Goal: Check status: Check status

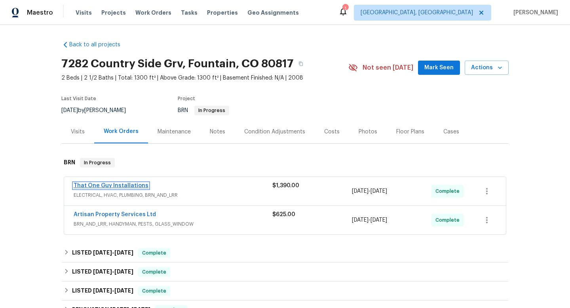
click at [124, 184] on link "That One Guy Installations" at bounding box center [111, 186] width 75 height 6
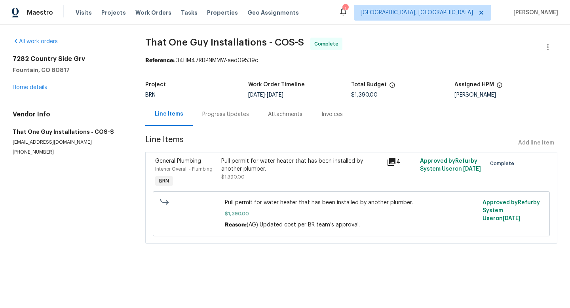
click at [30, 84] on div "7282 Country Side Grv Fountain, CO 80817 Home details" at bounding box center [70, 73] width 114 height 36
click at [31, 87] on link "Home details" at bounding box center [30, 88] width 34 height 6
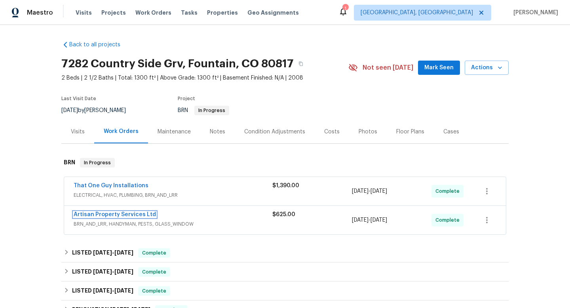
click at [109, 215] on link "Artisan Property Services Ltd" at bounding box center [115, 215] width 82 height 6
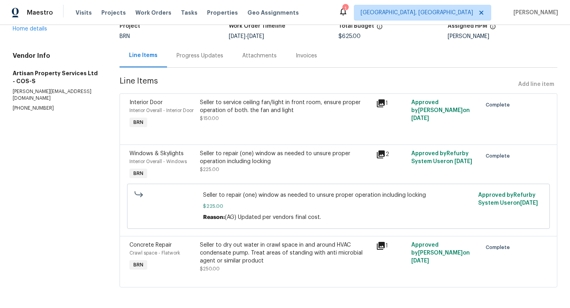
scroll to position [41, 0]
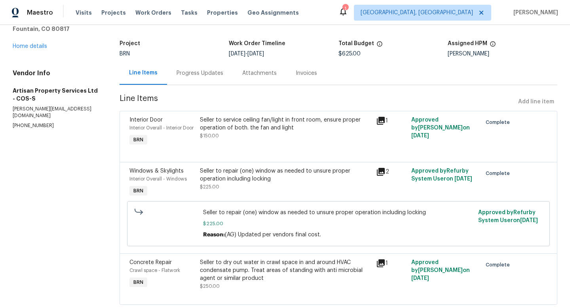
click at [210, 74] on div "Progress Updates" at bounding box center [200, 73] width 47 height 8
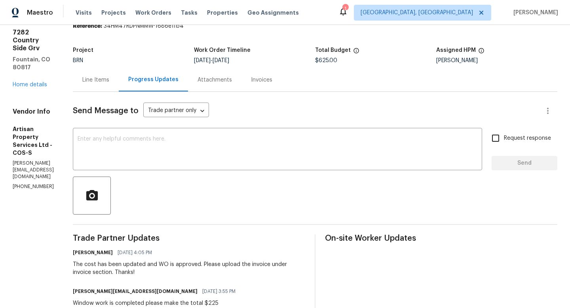
scroll to position [33, 0]
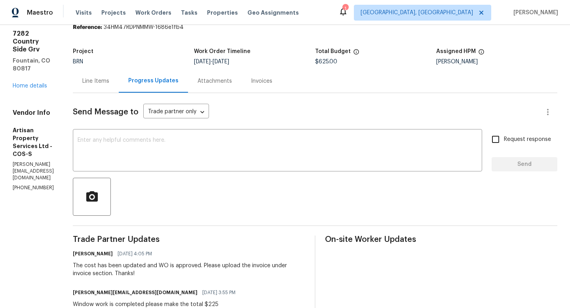
click at [210, 79] on div "Attachments" at bounding box center [215, 81] width 34 height 8
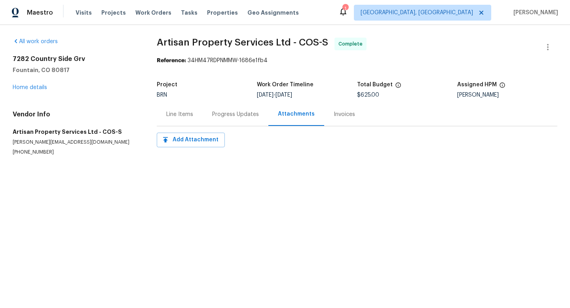
click at [223, 114] on div "Progress Updates" at bounding box center [235, 114] width 47 height 8
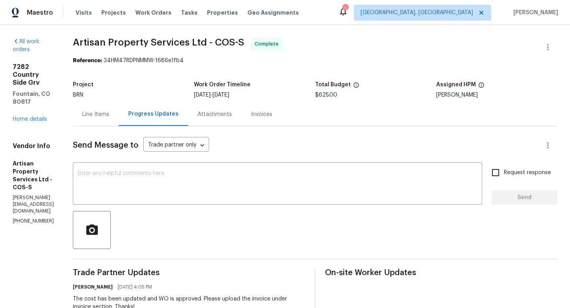
click at [260, 110] on div "Invoices" at bounding box center [261, 114] width 21 height 8
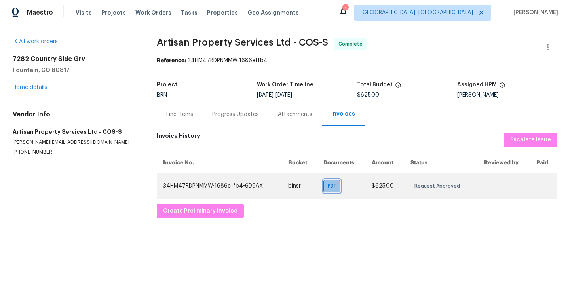
click at [333, 186] on span "PDF" at bounding box center [333, 186] width 11 height 8
